Goal: Task Accomplishment & Management: Manage account settings

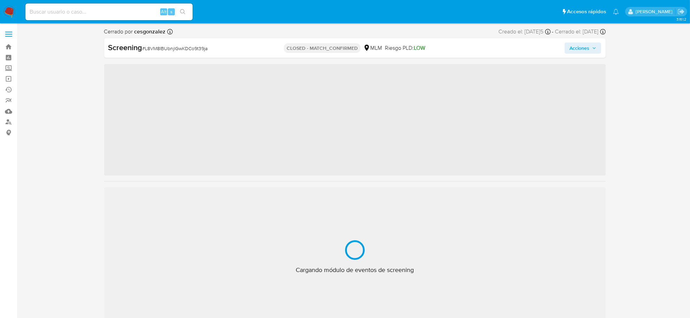
scroll to position [327, 0]
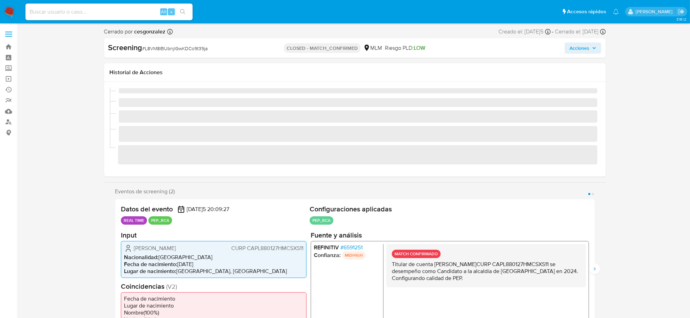
select select "10"
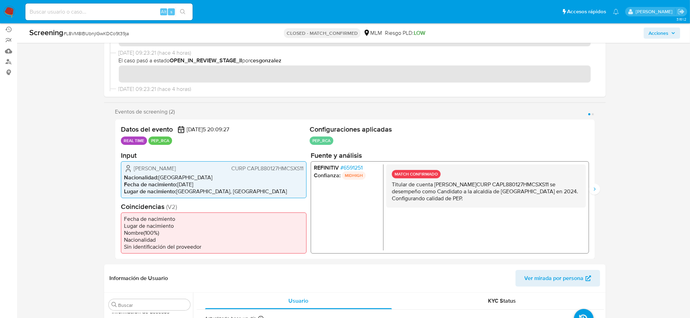
scroll to position [0, 0]
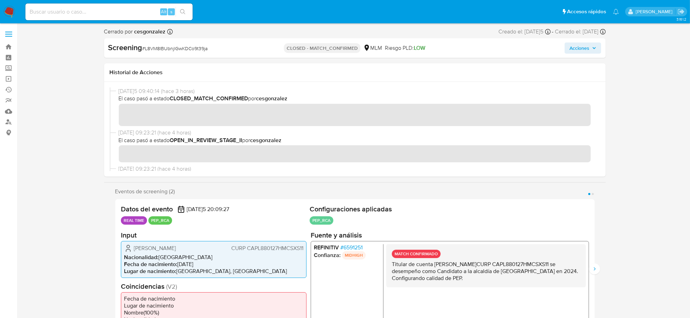
click at [8, 14] on img at bounding box center [9, 12] width 12 height 12
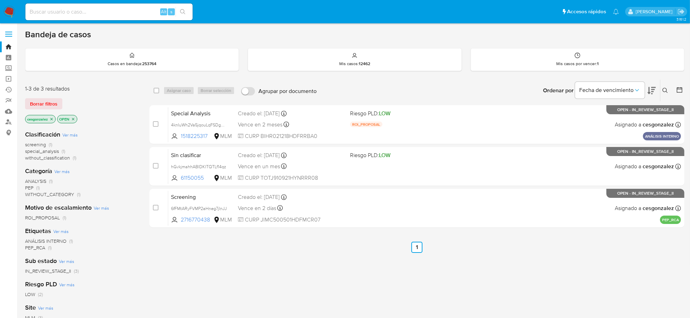
click at [38, 103] on span "Borrar filtros" at bounding box center [43, 104] width 27 height 10
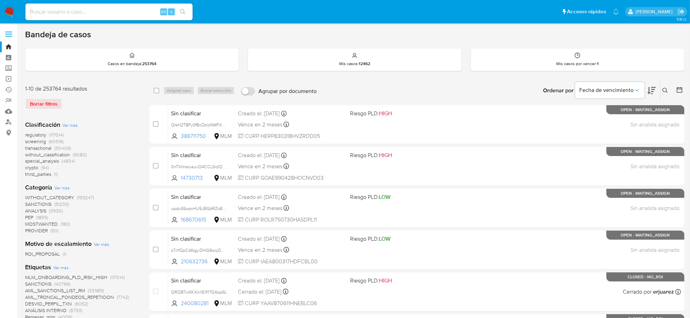
click at [53, 102] on div "Borrar filtros" at bounding box center [80, 103] width 111 height 11
click at [40, 143] on span "screening" at bounding box center [35, 141] width 21 height 7
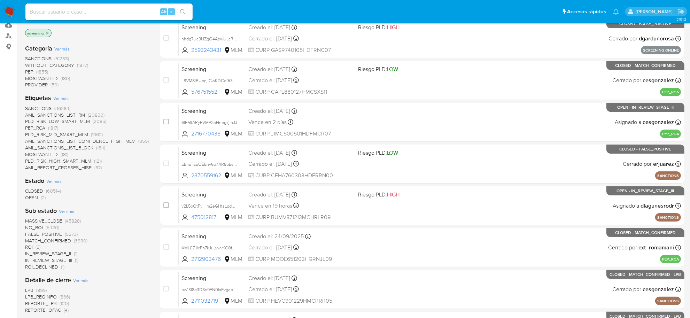
scroll to position [87, 0]
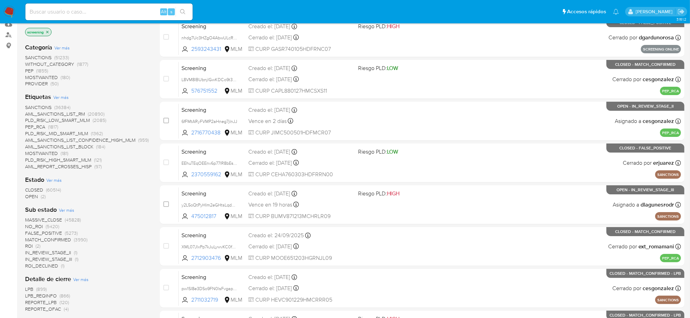
click at [38, 195] on span "OPEN (2)" at bounding box center [35, 196] width 21 height 7
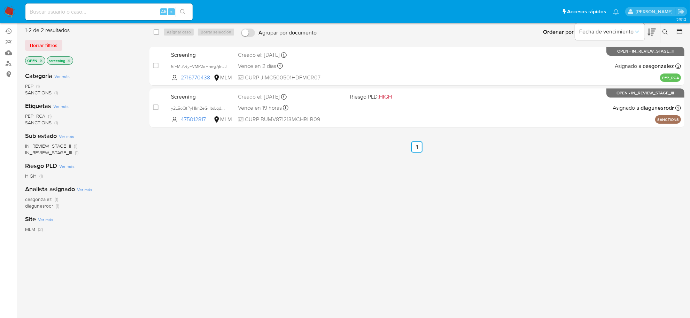
scroll to position [44, 0]
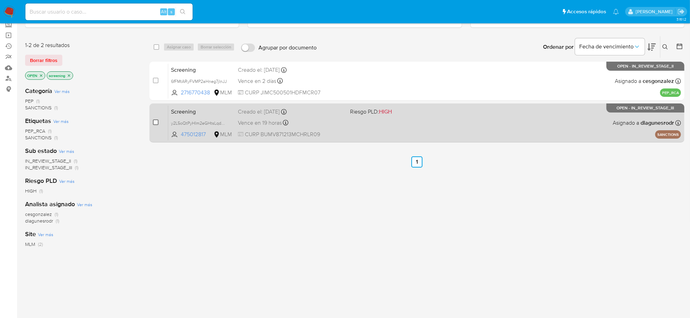
click at [154, 123] on input "checkbox" at bounding box center [156, 122] width 6 height 6
checkbox input "true"
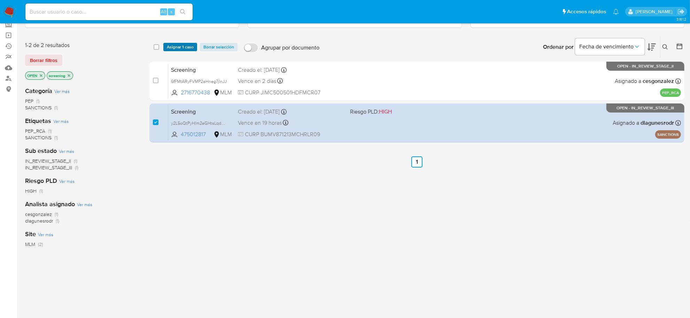
click at [171, 44] on span "Asignar 1 caso" at bounding box center [180, 47] width 27 height 7
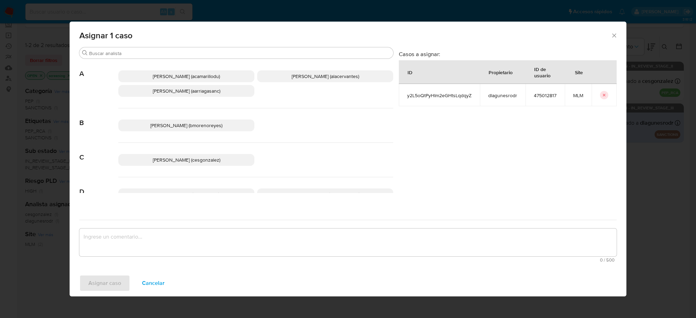
click at [205, 158] on span "Cesar Gonzalez (cesgonzalez)" at bounding box center [187, 159] width 68 height 7
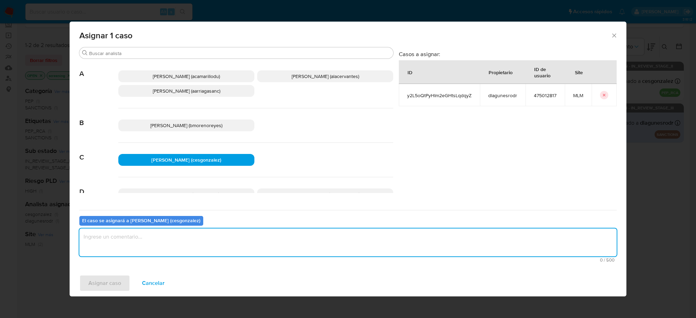
click at [140, 250] on textarea "assign-modal" at bounding box center [347, 242] width 537 height 28
click at [100, 279] on span "Asignar caso" at bounding box center [104, 282] width 33 height 15
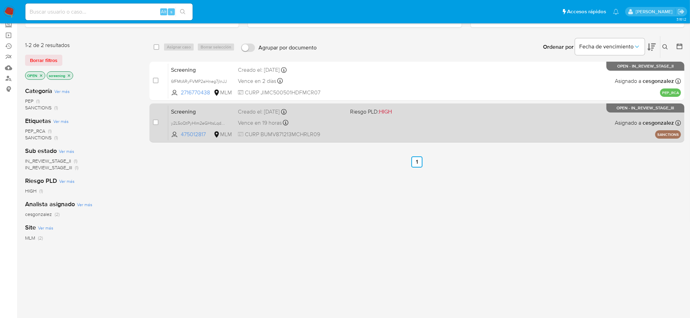
click at [270, 125] on span "Vence en 19 horas" at bounding box center [260, 123] width 44 height 8
click at [342, 124] on div "Vence en 19 horas Vence el 30/09/2025 08:00:15" at bounding box center [291, 122] width 107 height 9
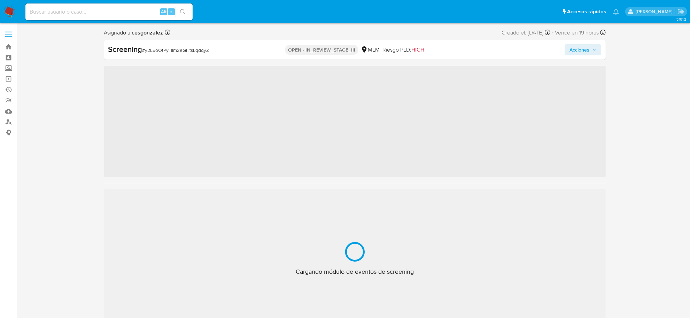
scroll to position [327, 0]
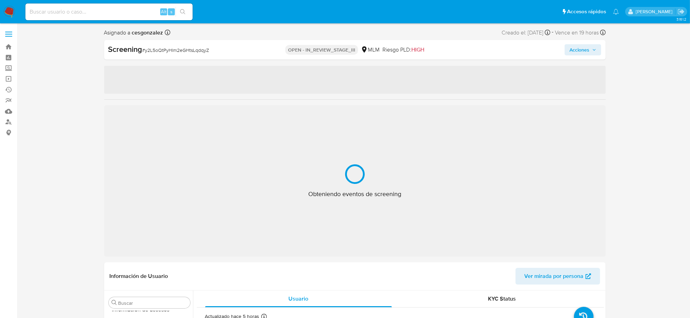
select select "10"
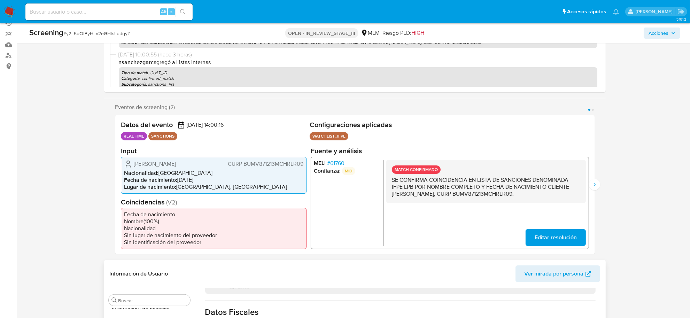
scroll to position [131, 0]
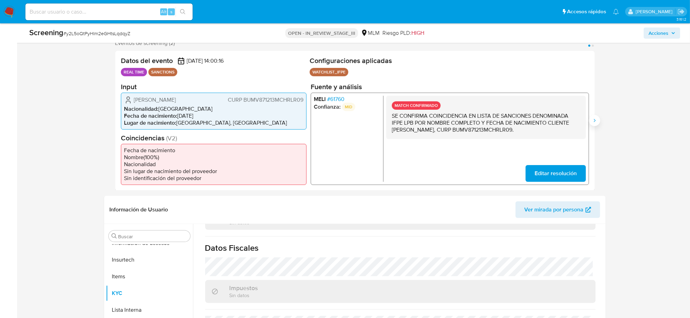
click at [594, 122] on icon "Siguiente" at bounding box center [594, 121] width 6 height 6
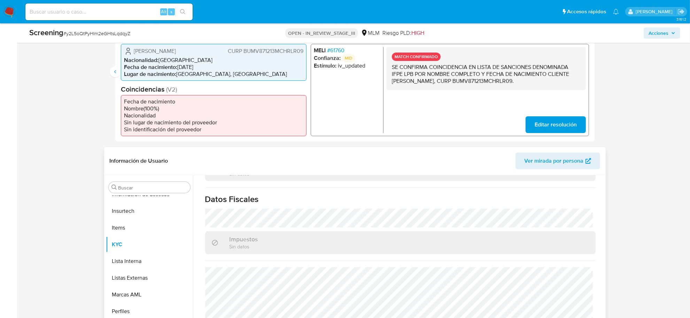
scroll to position [261, 0]
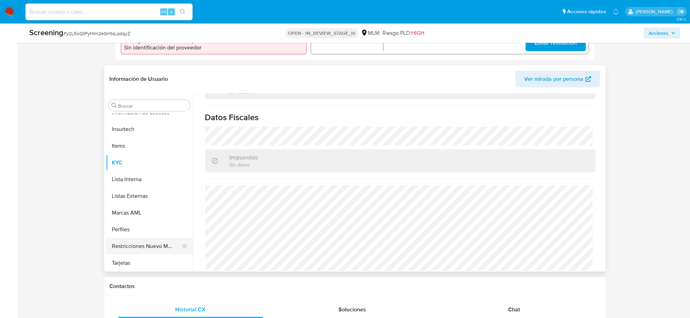
click at [159, 251] on button "Restricciones Nuevo Mundo" at bounding box center [146, 246] width 81 height 17
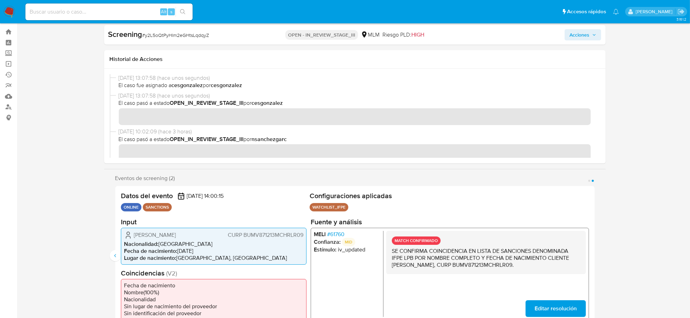
scroll to position [0, 0]
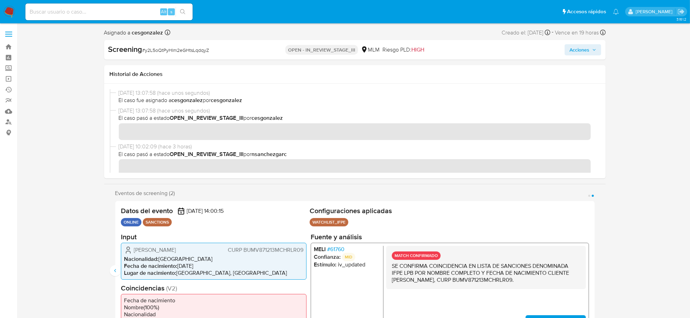
click at [591, 46] on span "Acciones" at bounding box center [582, 50] width 27 height 10
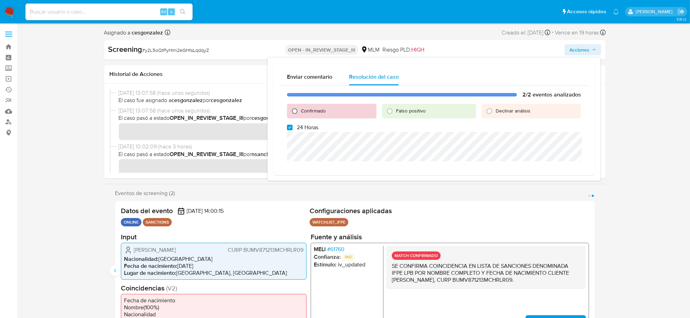
click at [293, 109] on input "Confirmado" at bounding box center [294, 110] width 11 height 11
radio input "true"
click at [288, 125] on input "24 Horas" at bounding box center [290, 128] width 6 height 6
checkbox input "false"
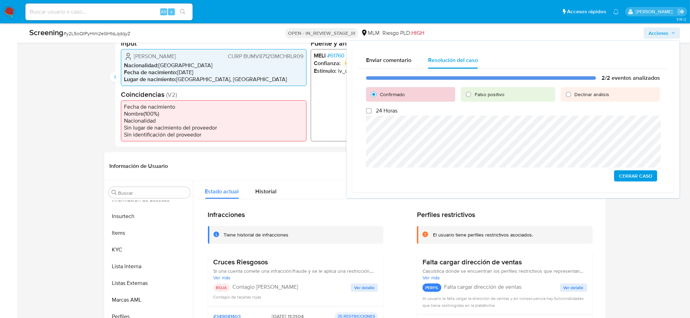
click at [636, 179] on span "Cerrar Caso" at bounding box center [635, 176] width 33 height 10
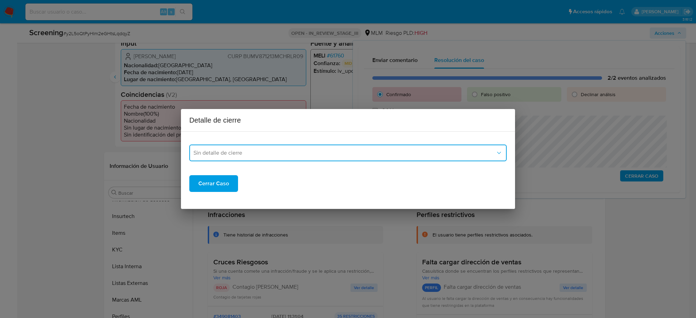
click at [386, 148] on button "Sin detalle de cierre" at bounding box center [347, 152] width 317 height 17
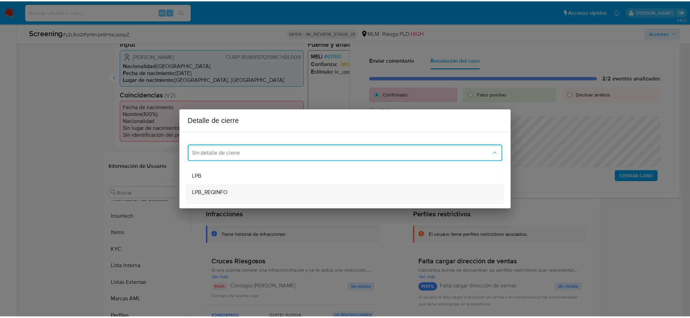
scroll to position [44, 0]
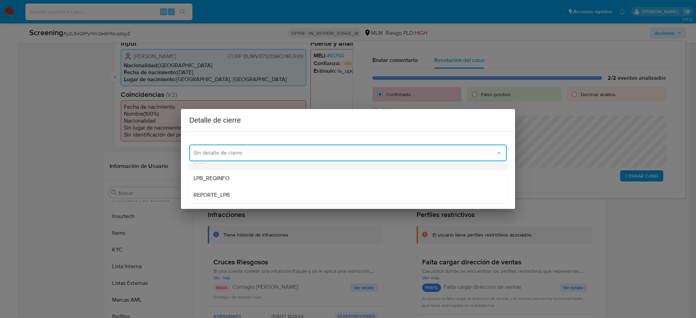
click at [234, 164] on div "LPB" at bounding box center [346, 161] width 305 height 17
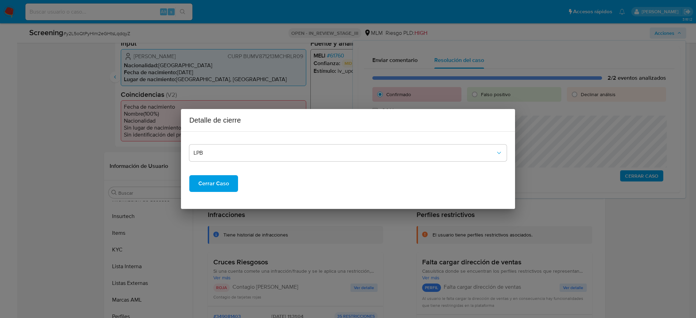
click at [219, 183] on span "Cerrar Caso" at bounding box center [213, 183] width 31 height 15
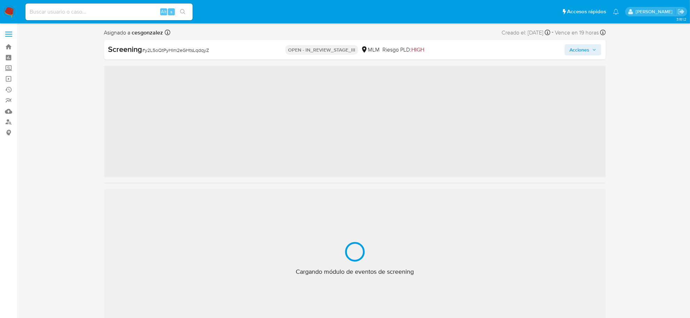
scroll to position [327, 0]
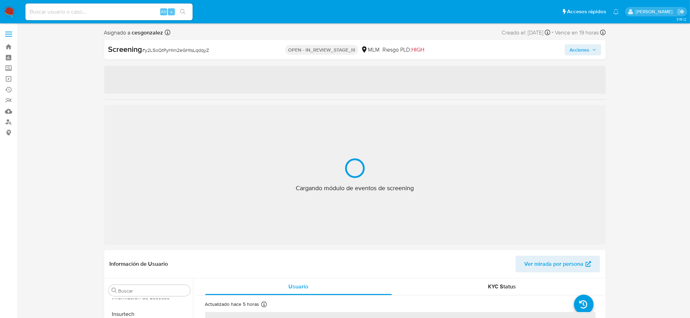
select select "10"
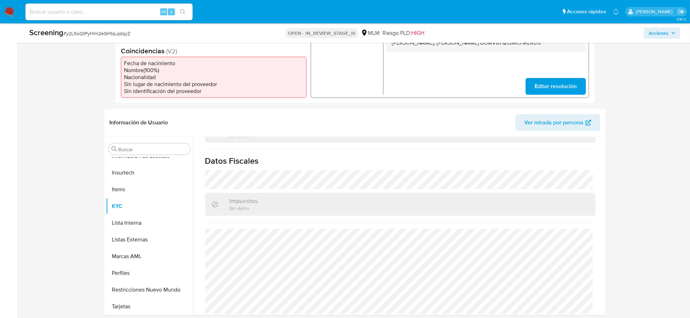
scroll to position [44, 0]
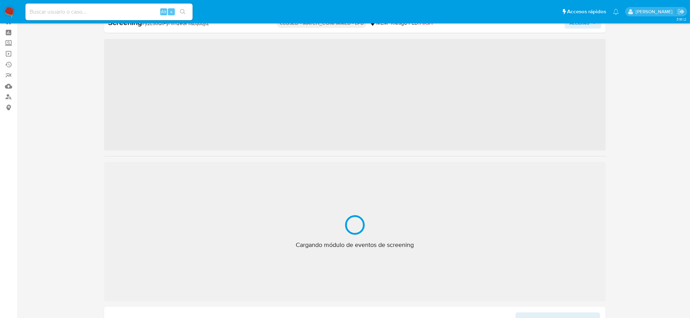
scroll to position [327, 0]
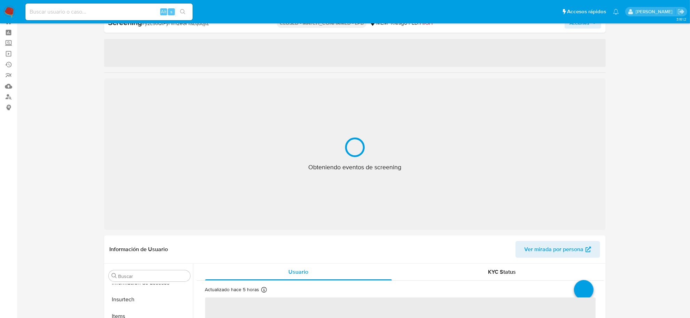
select select "10"
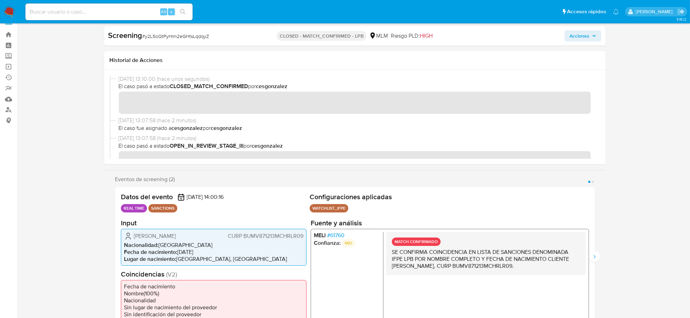
scroll to position [0, 0]
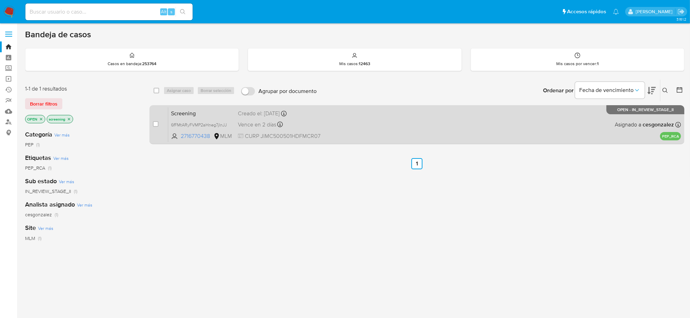
click at [421, 122] on div "Screening 6fFMtARyFVMP2aHneg7jInJJ 2716770438 MLM Creado el: [DATE] Creado el: …" at bounding box center [424, 124] width 512 height 35
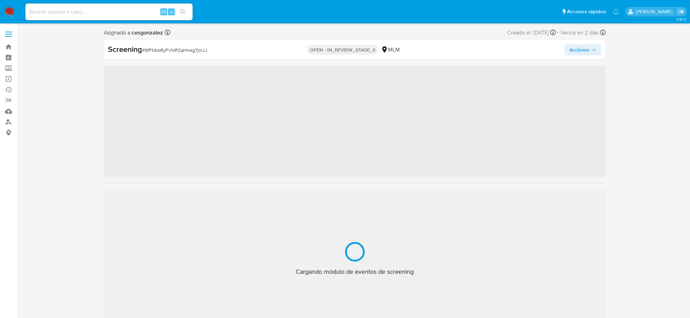
scroll to position [327, 0]
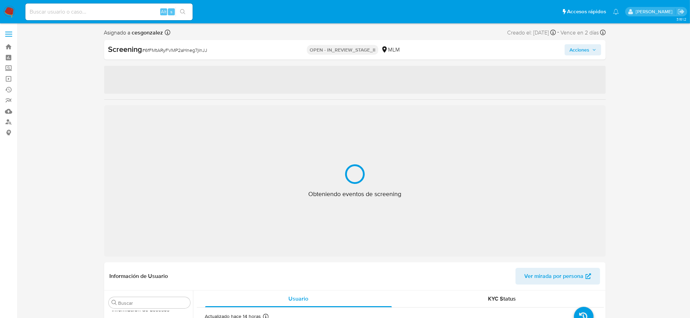
select select "10"
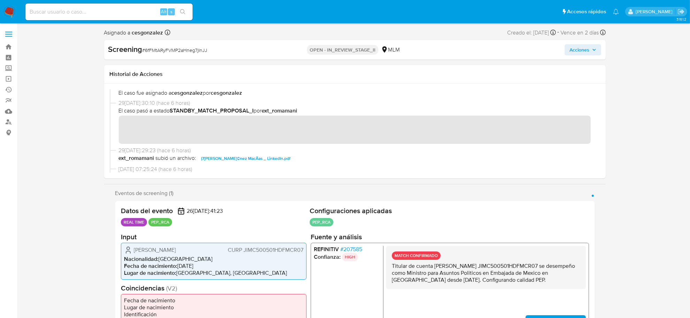
scroll to position [87, 0]
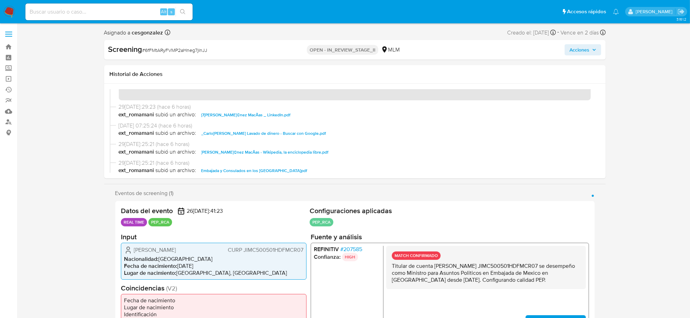
click at [186, 53] on span "# 6fFMtARyFVMP2aHneg7jInJJ" at bounding box center [174, 50] width 65 height 7
copy span "6fFMtARyFVMP2aHneg7jInJJ"
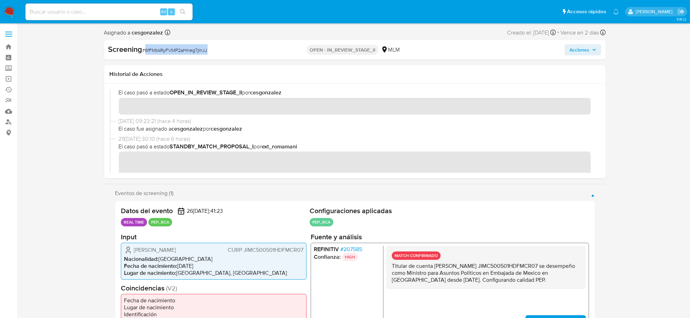
scroll to position [0, 0]
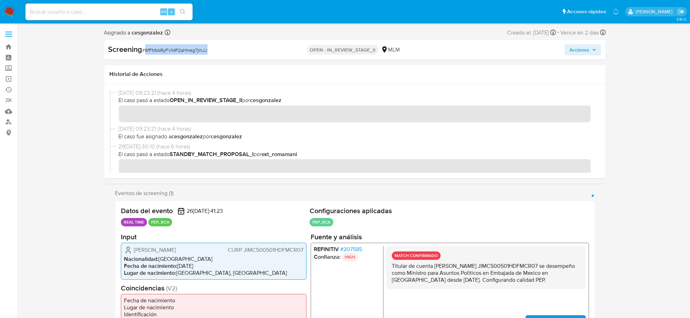
click at [596, 51] on button "Acciones" at bounding box center [582, 49] width 37 height 11
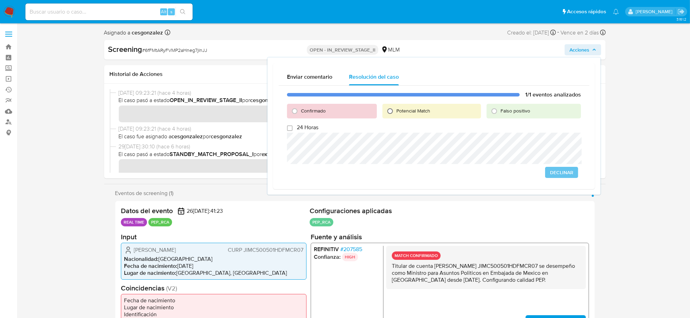
click at [391, 110] on input "Potencial Match" at bounding box center [389, 110] width 11 height 11
radio input "true"
click at [526, 170] on span "Declinar" at bounding box center [527, 172] width 23 height 10
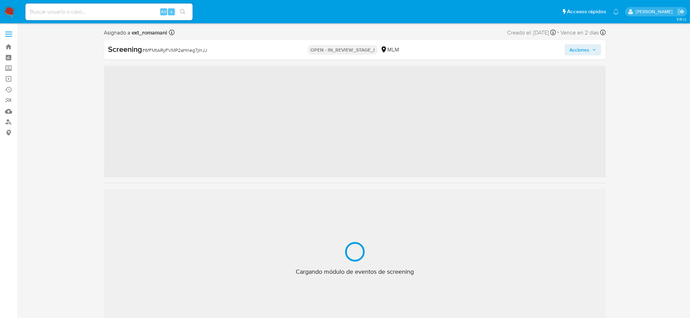
scroll to position [327, 0]
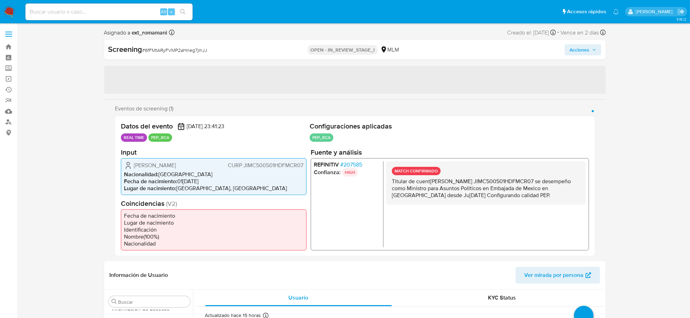
select select "10"
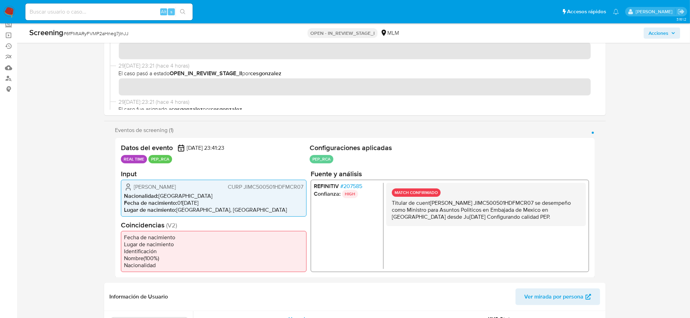
scroll to position [0, 0]
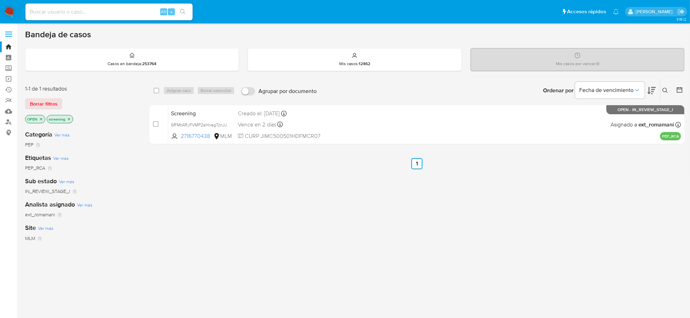
click at [8, 11] on img at bounding box center [9, 12] width 12 height 12
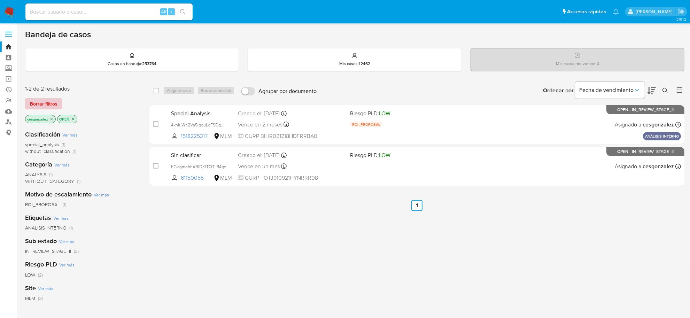
click at [49, 103] on span "Borrar filtros" at bounding box center [43, 104] width 27 height 10
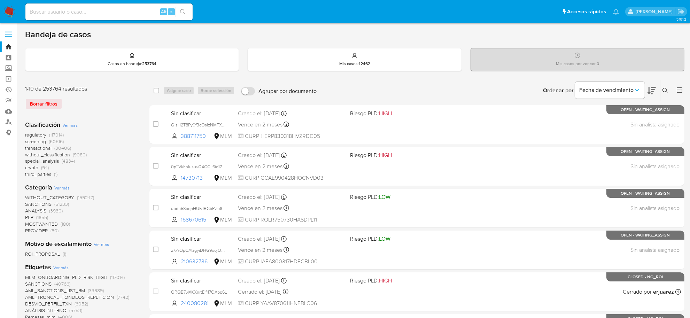
click at [42, 141] on span "screening" at bounding box center [35, 141] width 21 height 7
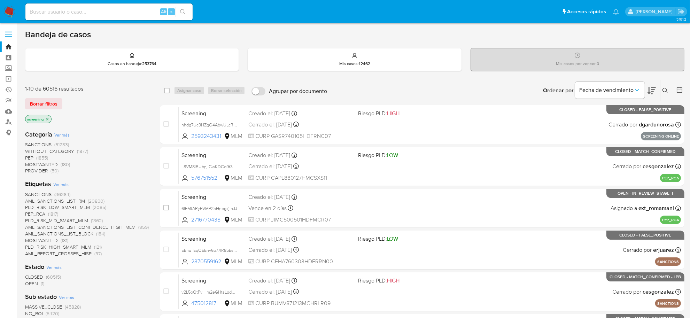
click at [35, 285] on span "OPEN" at bounding box center [31, 283] width 13 height 7
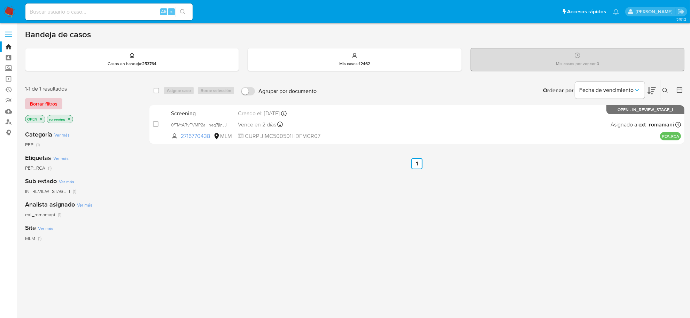
click at [41, 99] on span "Borrar filtros" at bounding box center [43, 104] width 27 height 10
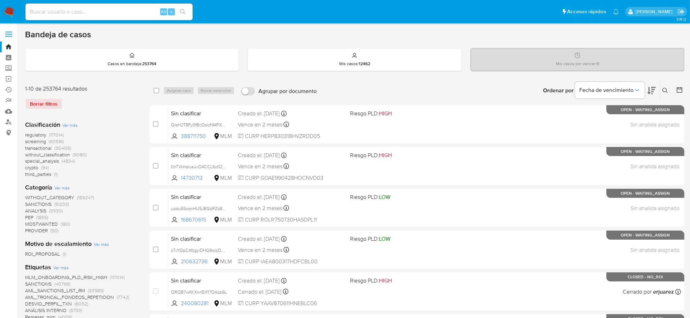
click at [37, 144] on span "transactional" at bounding box center [38, 147] width 26 height 7
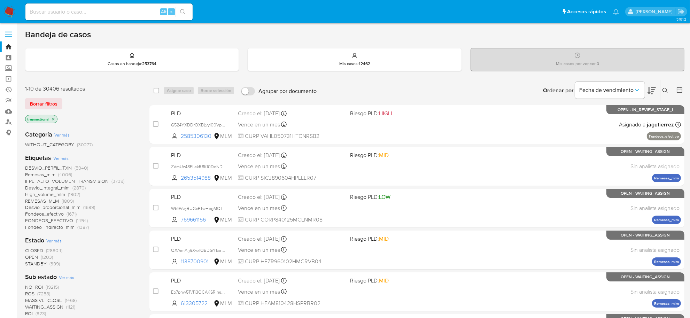
click at [52, 120] on icon "close-filter" at bounding box center [53, 119] width 4 height 4
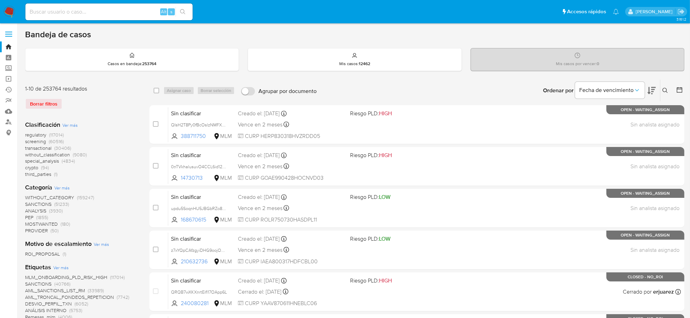
click at [35, 143] on span "screening" at bounding box center [35, 141] width 21 height 7
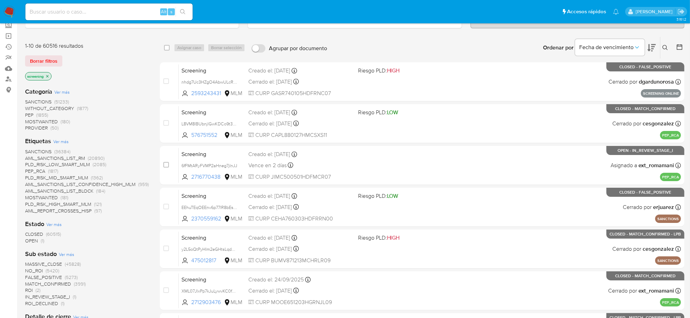
scroll to position [87, 0]
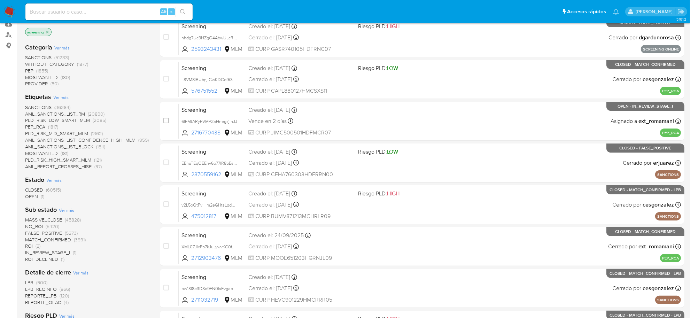
click at [76, 8] on input at bounding box center [108, 11] width 167 height 9
paste input "8FsSdQUF6Yypnh9dYiXQs4Li"
type input "8FsSdQUF6Yypnh9dYiXQs4Li"
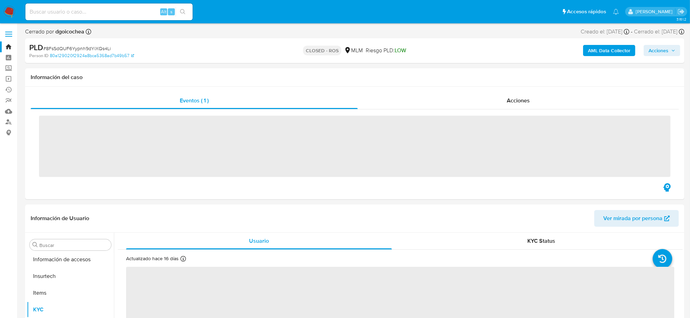
scroll to position [327, 0]
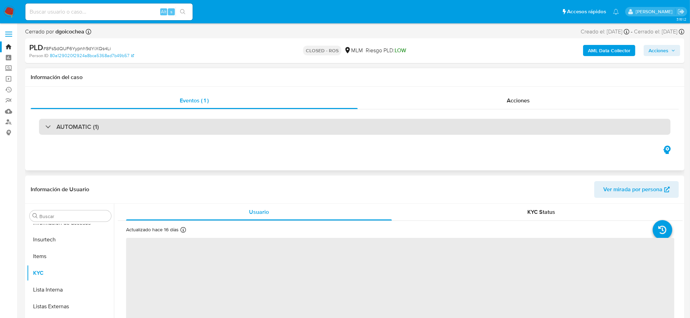
click at [84, 129] on h3 "AUTOMATIC (1)" at bounding box center [77, 127] width 42 height 8
select select "10"
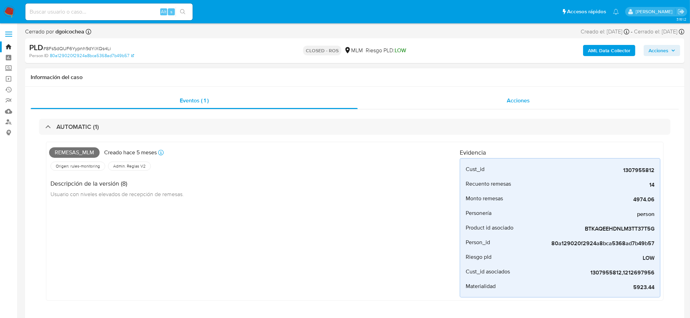
click at [519, 94] on div "Acciones" at bounding box center [517, 100] width 321 height 17
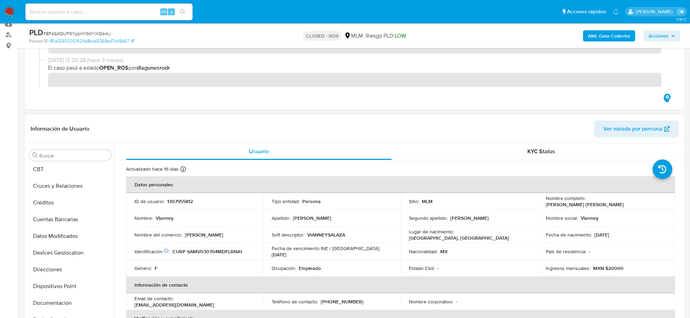
scroll to position [66, 0]
click at [66, 190] on button "Cruces y Relaciones" at bounding box center [67, 189] width 81 height 17
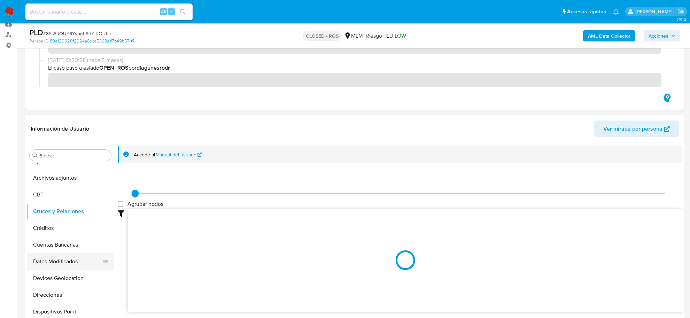
scroll to position [0, 0]
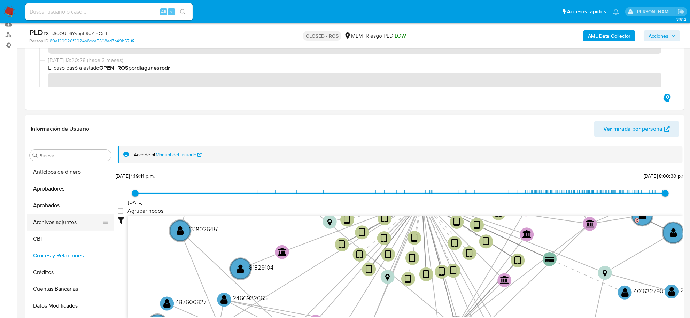
click at [65, 225] on button "Archivos adjuntos" at bounding box center [67, 222] width 81 height 17
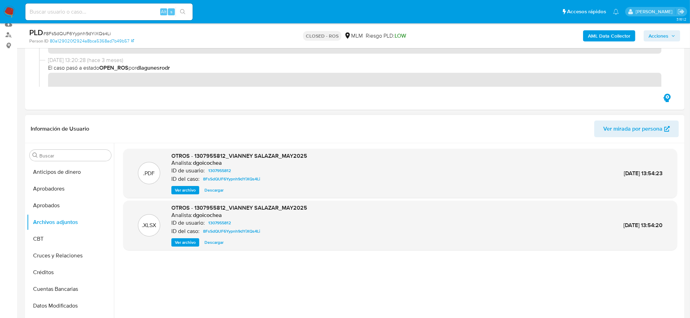
click at [213, 245] on span "Descargar" at bounding box center [213, 242] width 19 height 7
click at [180, 189] on span "Ver archivo" at bounding box center [185, 190] width 21 height 7
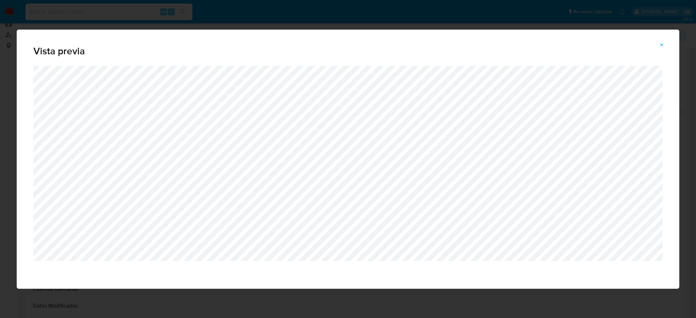
click at [663, 46] on icon "Attachment preview" at bounding box center [662, 45] width 6 height 6
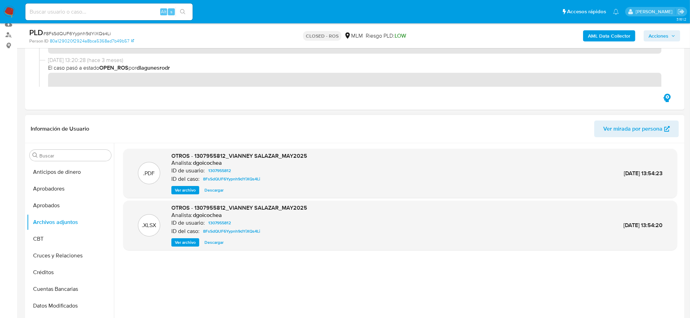
click at [99, 5] on div "Alt s" at bounding box center [108, 11] width 167 height 17
click at [99, 6] on div "Alt s" at bounding box center [108, 11] width 167 height 17
click at [97, 11] on input at bounding box center [108, 11] width 167 height 9
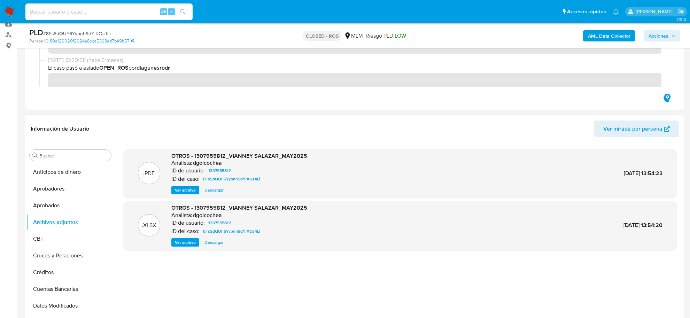
paste input "cHwYW5EC5RSSvhRVZn0MXc9h"
type input "cHwYW5EC5RSSvhRVZn0MXc9h"
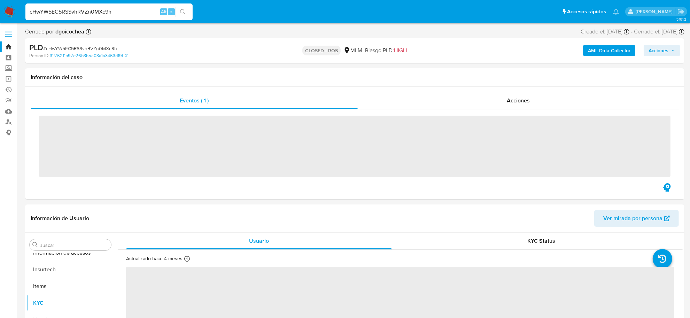
scroll to position [327, 0]
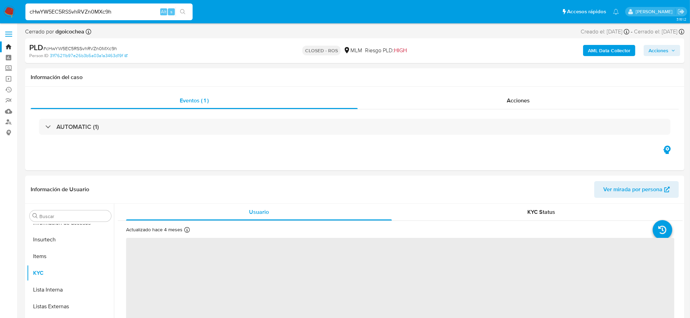
select select "10"
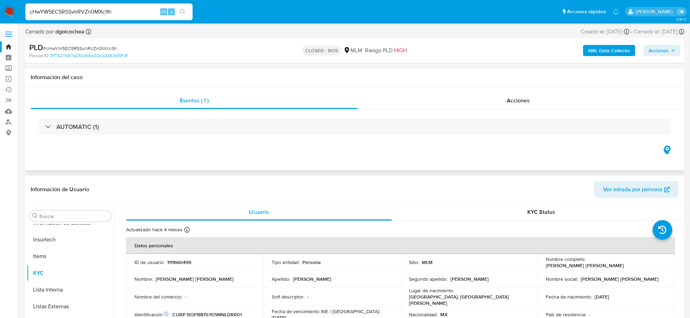
click at [531, 91] on div "Eventos ( 1 ) Acciones AUTOMATIC (1)" at bounding box center [354, 129] width 659 height 84
click at [524, 100] on span "Acciones" at bounding box center [517, 100] width 23 height 8
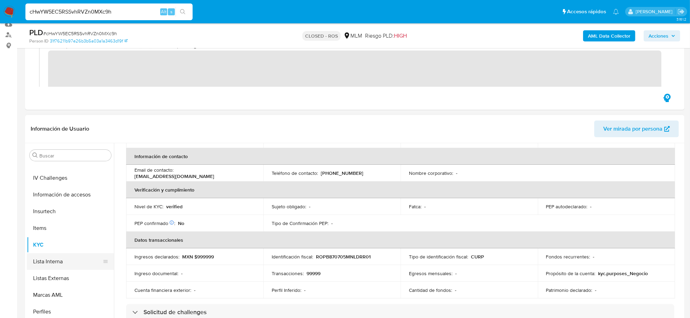
scroll to position [240, 0]
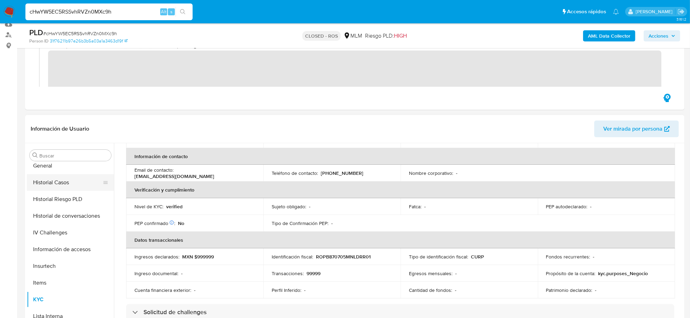
click at [60, 179] on button "Historial Casos" at bounding box center [67, 182] width 81 height 17
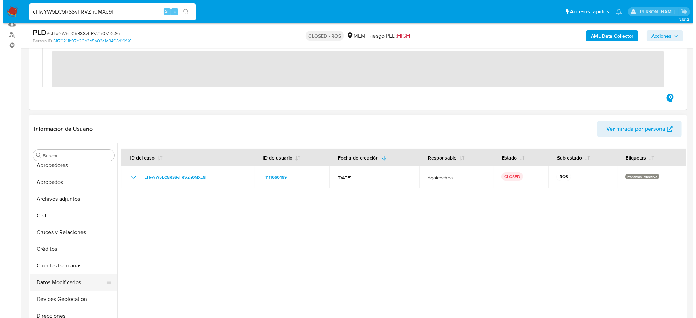
scroll to position [23, 0]
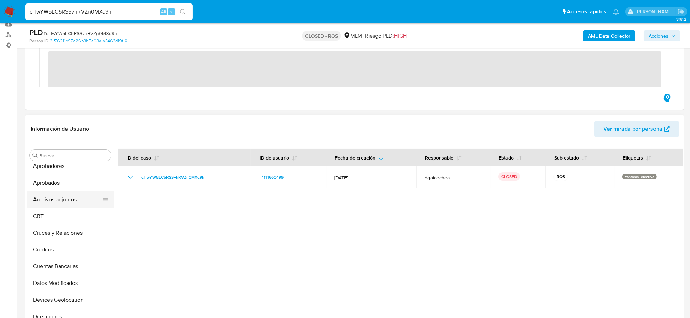
click at [68, 201] on button "Archivos adjuntos" at bounding box center [67, 199] width 81 height 17
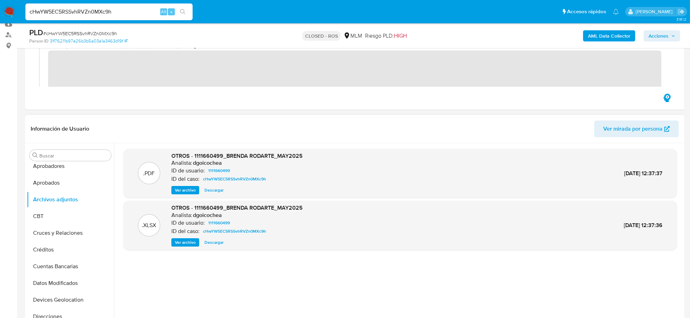
click at [219, 244] on span "Descargar" at bounding box center [213, 242] width 19 height 7
click at [180, 190] on span "Ver archivo" at bounding box center [185, 190] width 21 height 7
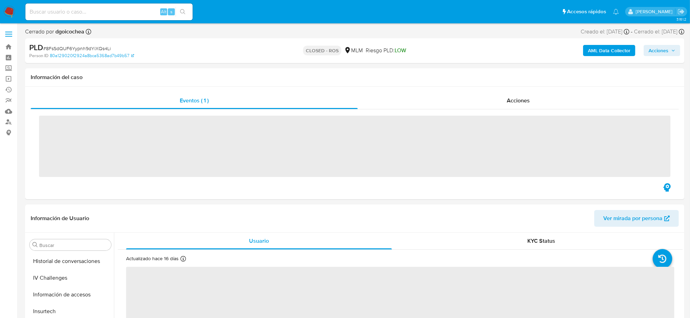
scroll to position [327, 0]
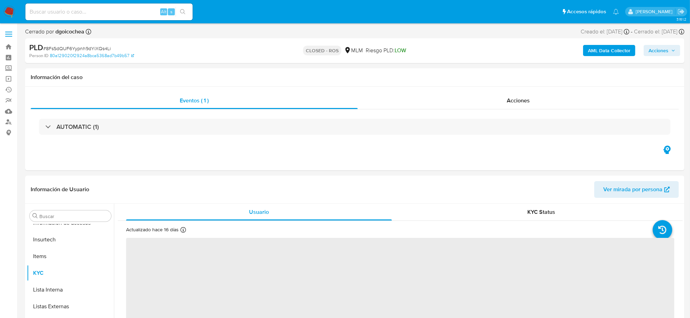
select select "10"
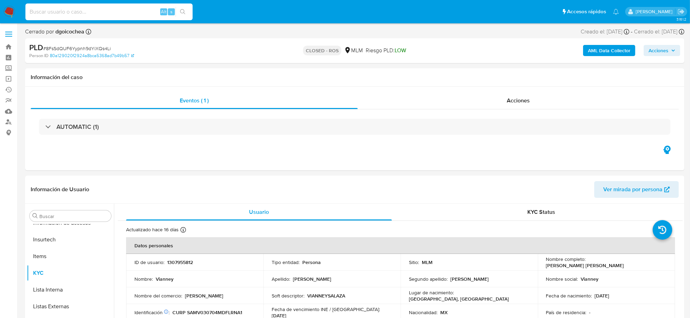
click at [55, 16] on input at bounding box center [108, 11] width 167 height 9
paste input "cHwYW5EC5RSSvhRVZn0MXc9h"
type input "cHwYW5EC5RSSvhRVZn0MXc9h"
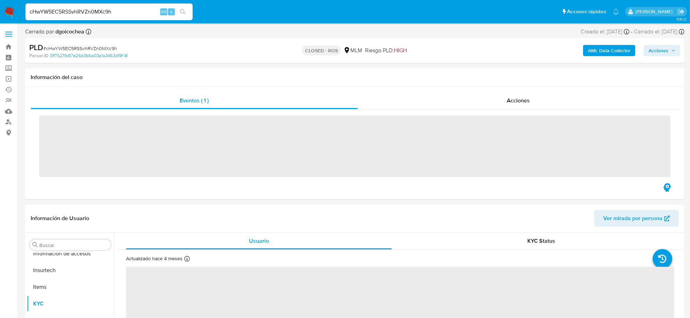
scroll to position [327, 0]
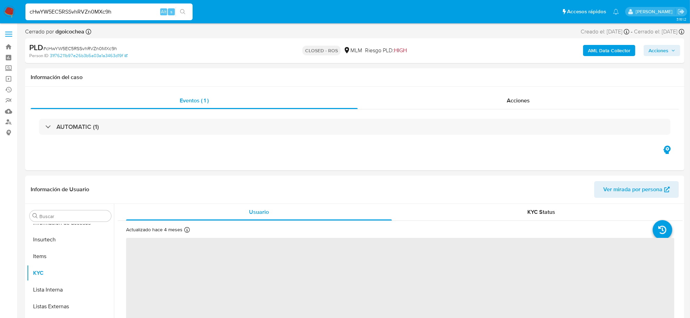
select select "10"
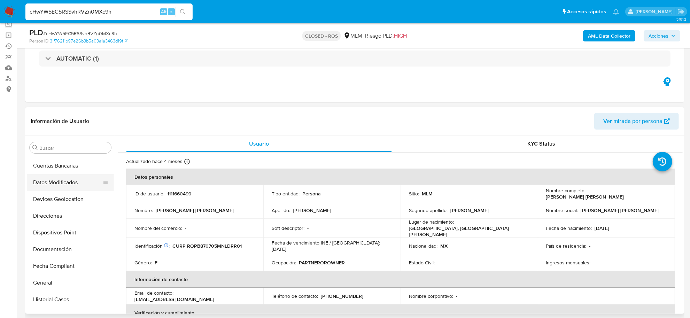
scroll to position [153, 0]
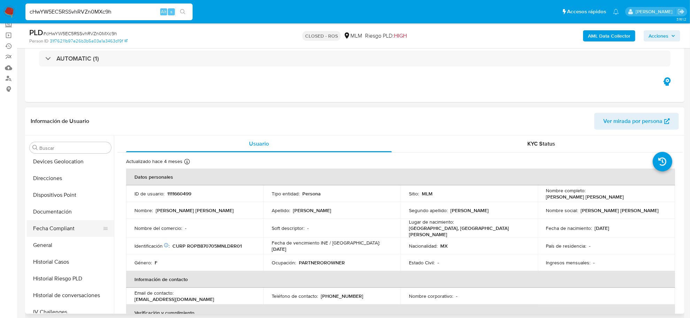
click at [68, 226] on button "Fecha Compliant" at bounding box center [67, 228] width 81 height 17
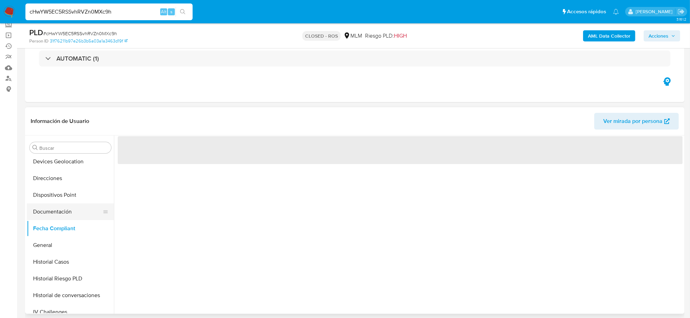
click at [68, 213] on button "Documentación" at bounding box center [67, 211] width 81 height 17
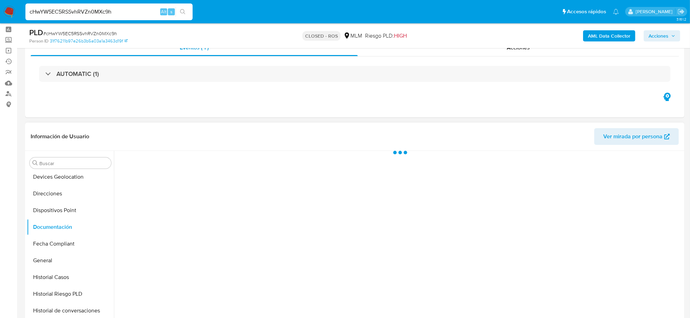
scroll to position [44, 0]
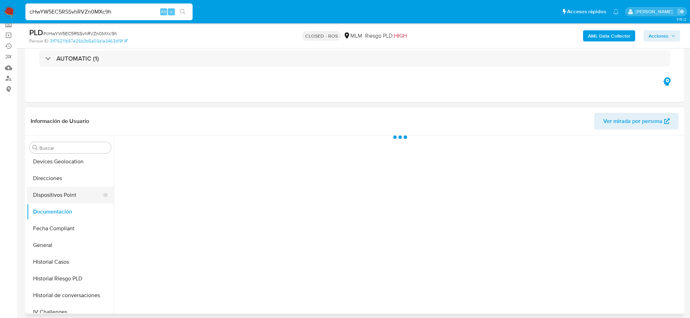
click at [74, 200] on button "Dispositivos Point" at bounding box center [67, 195] width 81 height 17
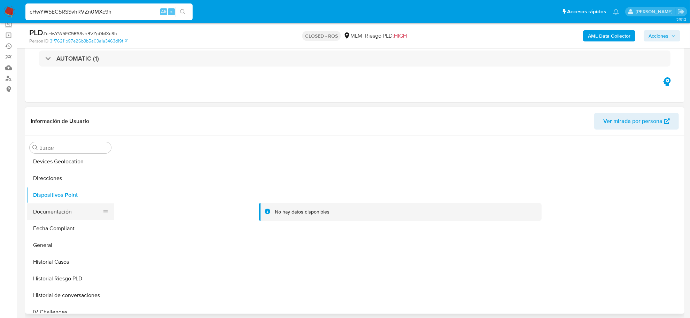
click at [65, 207] on button "Documentación" at bounding box center [67, 211] width 81 height 17
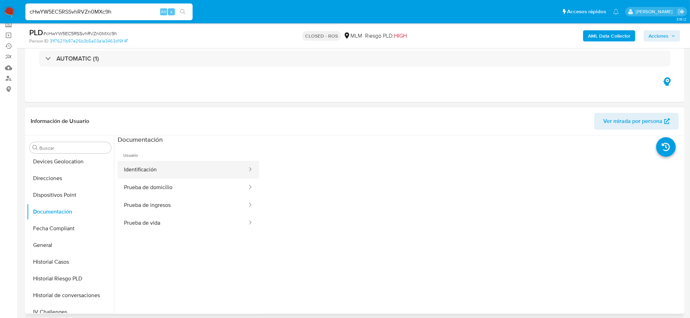
click at [152, 168] on button "Identificación" at bounding box center [183, 170] width 130 height 18
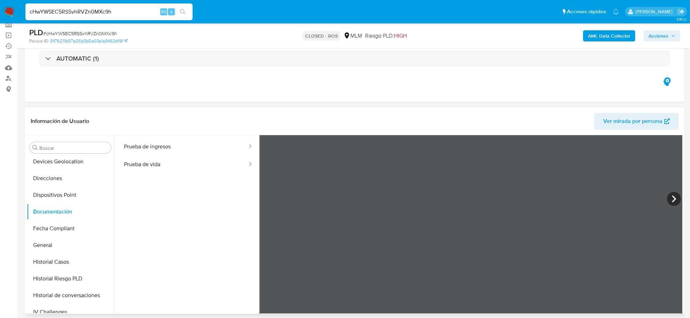
scroll to position [15, 0]
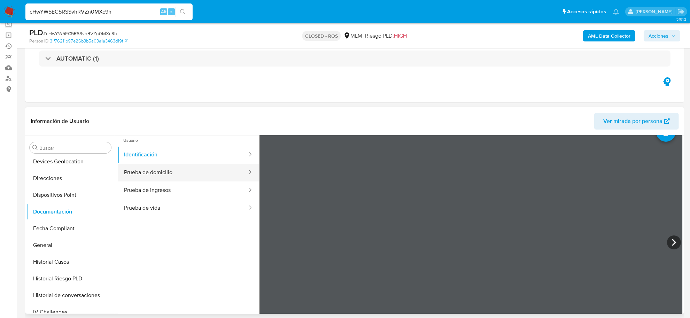
click at [202, 170] on button "Prueba de domicilio" at bounding box center [183, 173] width 130 height 18
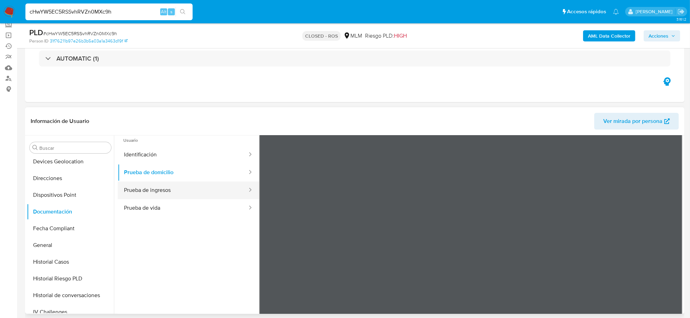
click at [200, 192] on button "Prueba de ingresos" at bounding box center [183, 190] width 130 height 18
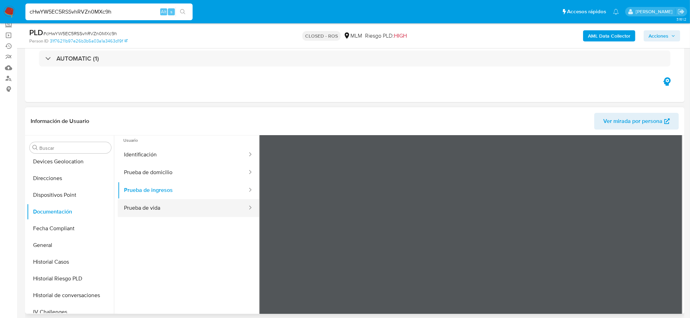
click at [155, 214] on button "Prueba de vida" at bounding box center [183, 208] width 130 height 18
click at [53, 228] on button "Fecha Compliant" at bounding box center [67, 228] width 81 height 17
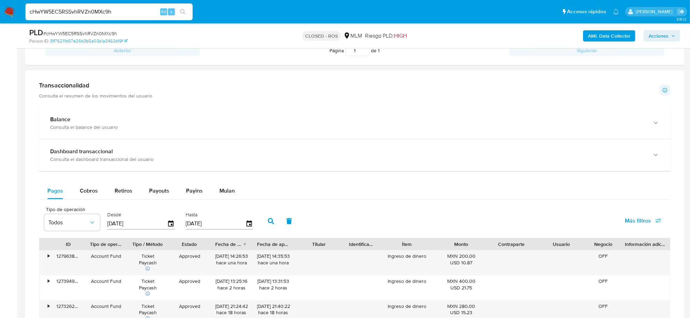
scroll to position [522, 0]
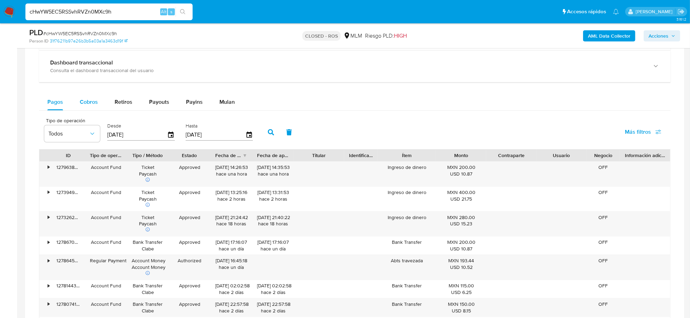
click at [91, 103] on span "Cobros" at bounding box center [89, 102] width 18 height 8
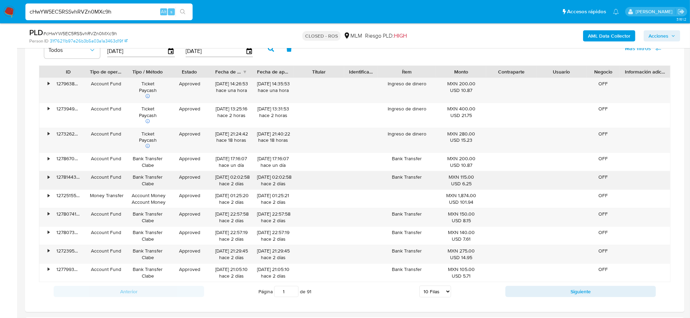
scroll to position [609, 0]
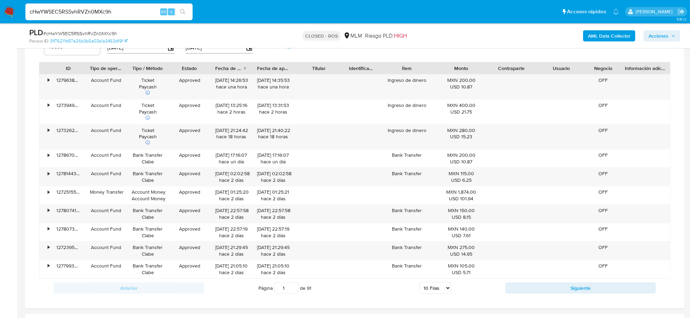
click at [440, 290] on select "5 Filas 10 Filas 20 Filas 25 Filas 50 Filas 100 Filas" at bounding box center [435, 288] width 32 height 12
click at [445, 289] on select "5 Filas 10 Filas 20 Filas 25 Filas 50 Filas 100 Filas" at bounding box center [435, 288] width 32 height 12
click at [419, 284] on select "5 Filas 10 Filas 20 Filas 25 Filas 50 Filas 100 Filas" at bounding box center [435, 288] width 32 height 12
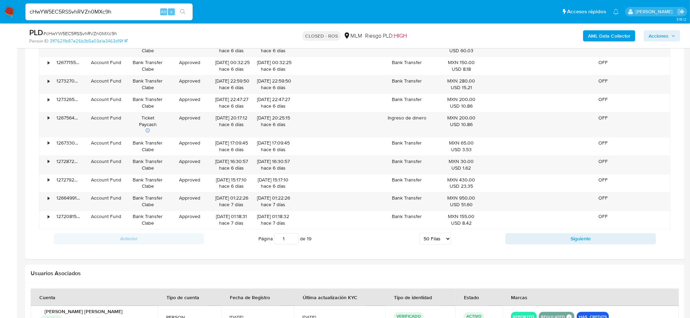
scroll to position [1436, 0]
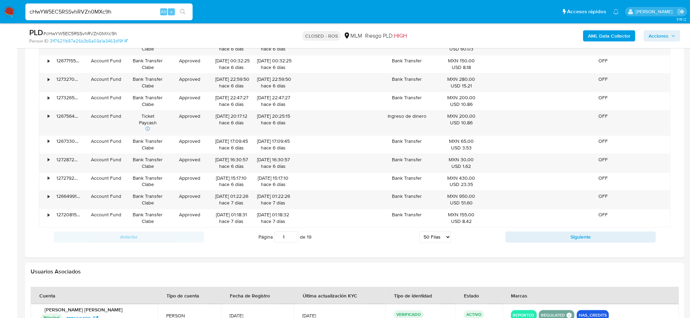
click at [448, 243] on select "5 Filas 10 Filas 20 Filas 25 Filas 50 Filas 100 Filas" at bounding box center [435, 237] width 32 height 12
select select "100"
click at [419, 238] on select "5 Filas 10 Filas 20 Filas 25 Filas 50 Filas 100 Filas" at bounding box center [435, 237] width 32 height 12
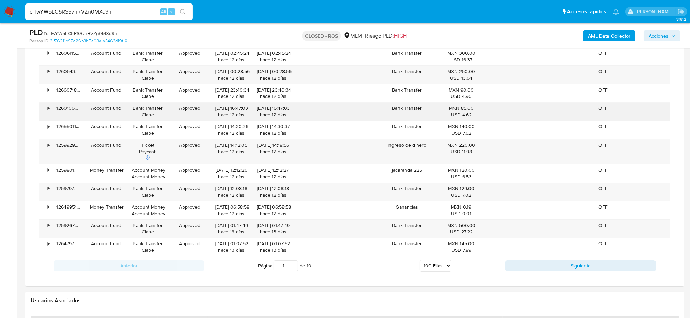
scroll to position [2437, 0]
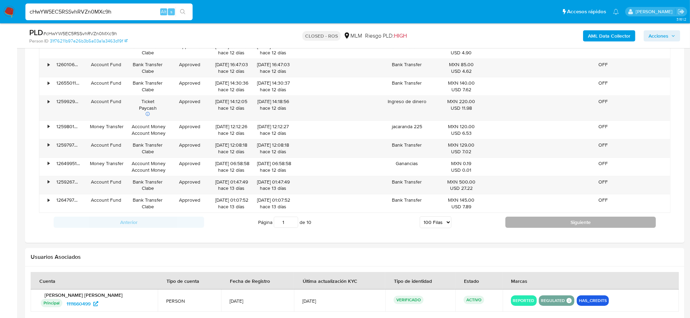
click at [520, 228] on button "Siguiente" at bounding box center [580, 222] width 150 height 11
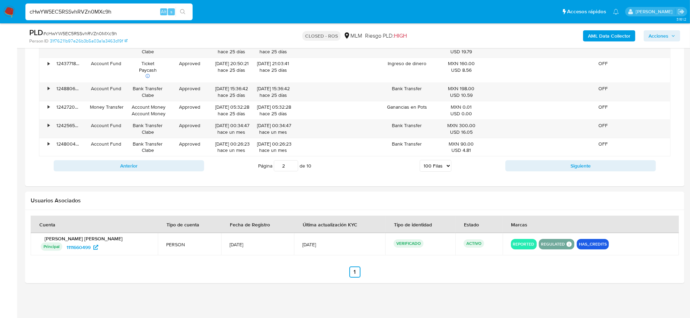
scroll to position [2472, 0]
click at [536, 166] on button "Siguiente" at bounding box center [580, 165] width 150 height 11
type input "3"
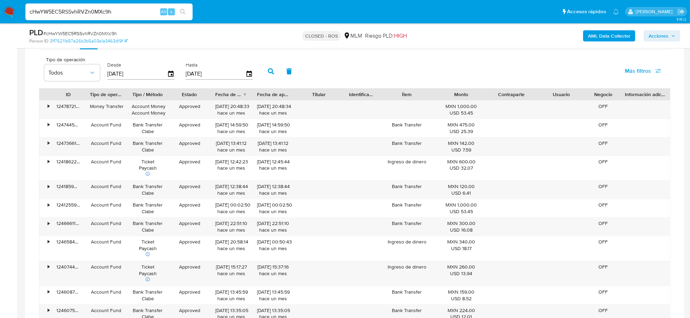
scroll to position [454, 0]
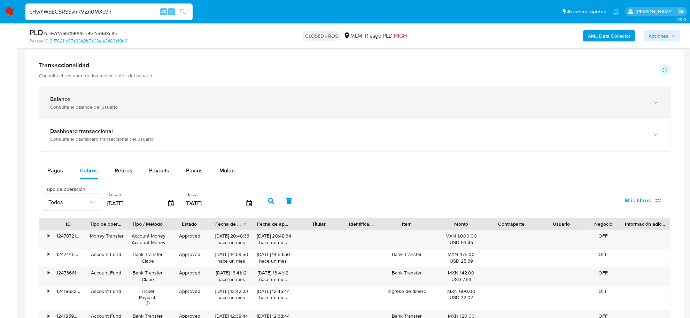
click at [120, 116] on div "Balance Consulta el balance del usuario" at bounding box center [354, 103] width 631 height 32
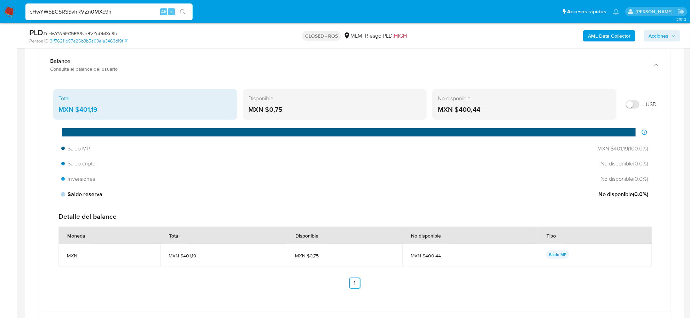
scroll to position [541, 0]
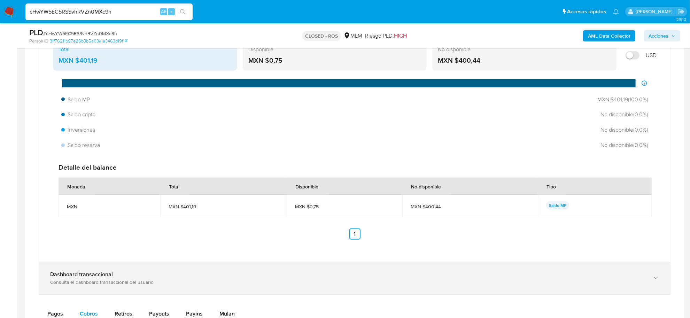
click at [94, 287] on div "Dashboard transaccional Consulta el dashboard transaccional del usuario" at bounding box center [354, 278] width 631 height 32
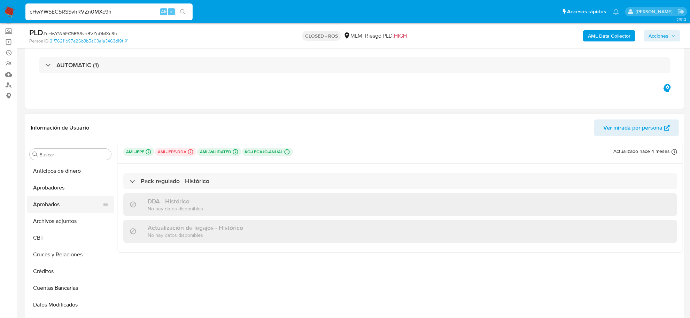
scroll to position [87, 0]
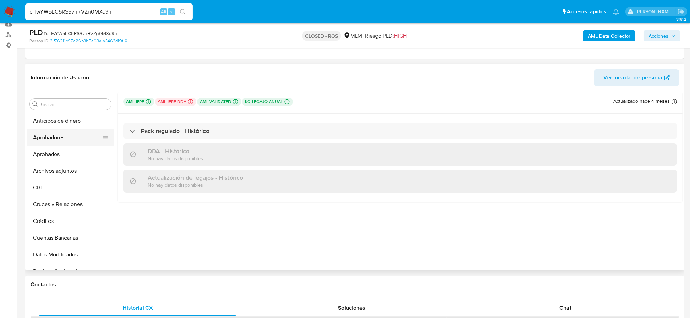
click at [46, 135] on button "Aprobadores" at bounding box center [67, 137] width 81 height 17
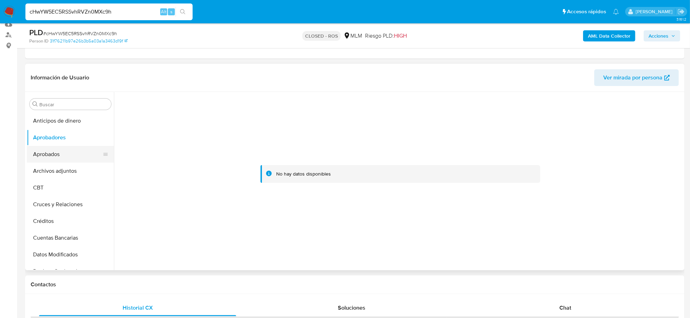
click at [46, 152] on button "Aprobados" at bounding box center [67, 154] width 81 height 17
click at [48, 170] on button "Archivos adjuntos" at bounding box center [67, 171] width 81 height 17
